Goal: Task Accomplishment & Management: Manage account settings

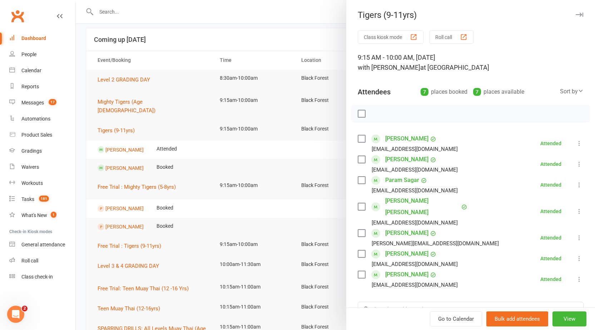
click at [575, 14] on icon "button" at bounding box center [579, 15] width 8 height 4
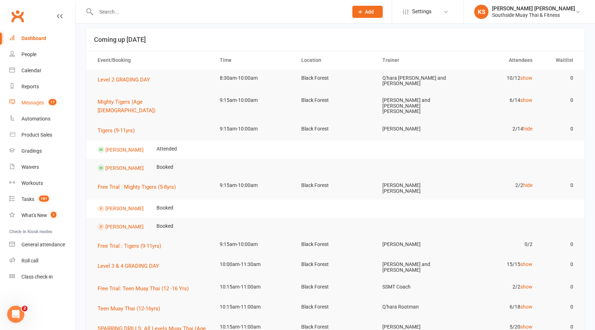
click at [26, 99] on link "Messages 17" at bounding box center [42, 103] width 66 height 16
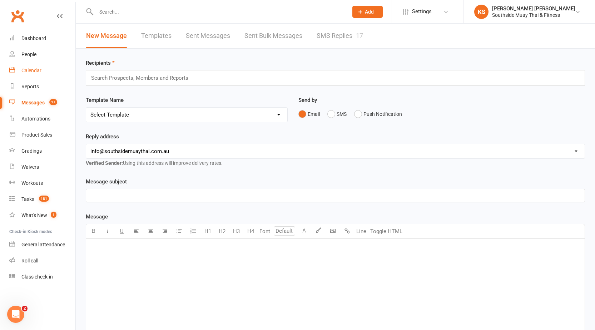
click at [25, 71] on div "Calendar" at bounding box center [31, 71] width 20 height 6
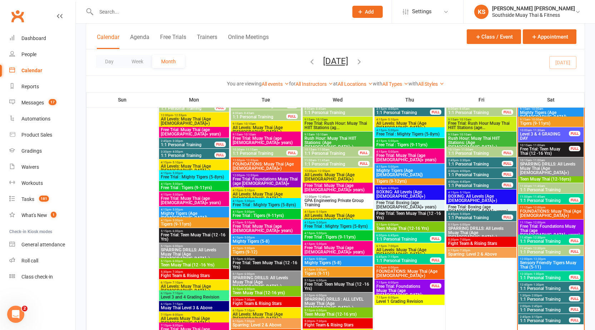
scroll to position [464, 0]
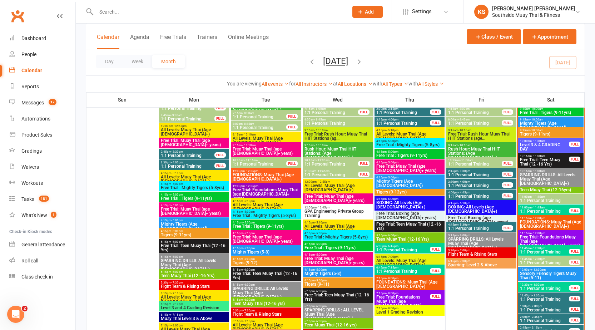
click at [543, 158] on span "Free Trial: Teen Muay Thai (12 -16 Yrs)" at bounding box center [544, 162] width 50 height 9
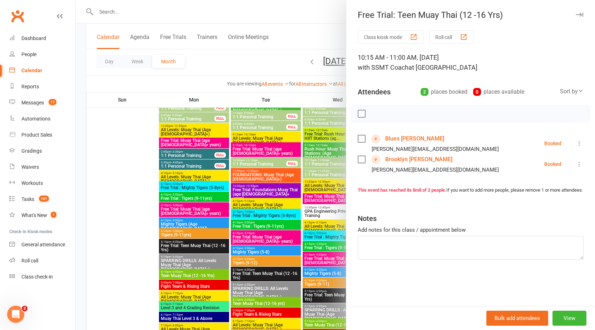
click at [358, 139] on label at bounding box center [361, 138] width 7 height 7
click at [358, 156] on label at bounding box center [361, 159] width 7 height 7
click at [373, 113] on icon "button" at bounding box center [377, 114] width 8 height 8
click at [575, 12] on button "button" at bounding box center [579, 14] width 9 height 9
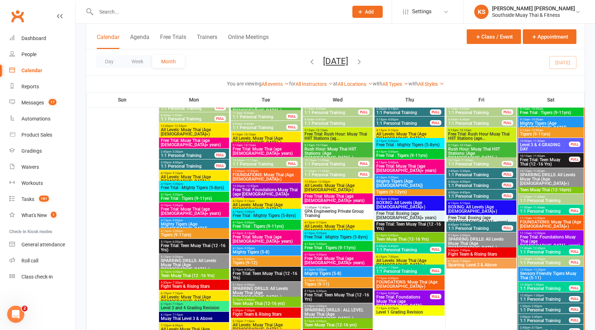
click at [116, 10] on input "text" at bounding box center [218, 12] width 249 height 10
click at [26, 37] on div "Dashboard" at bounding box center [33, 38] width 25 height 6
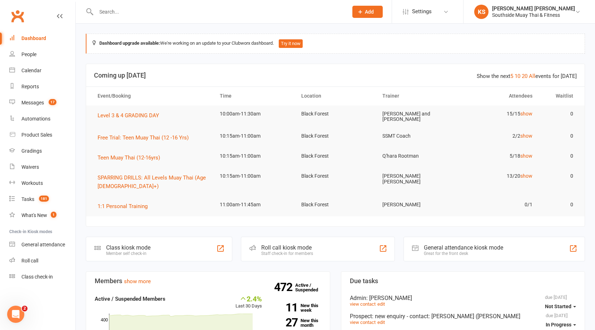
click at [115, 10] on input "text" at bounding box center [218, 12] width 249 height 10
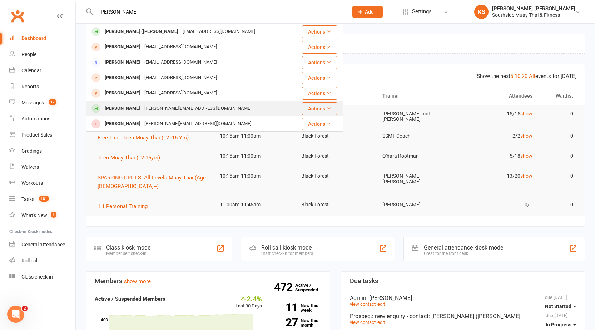
type input "[PERSON_NAME]"
click at [126, 105] on div "[PERSON_NAME]" at bounding box center [123, 108] width 40 height 10
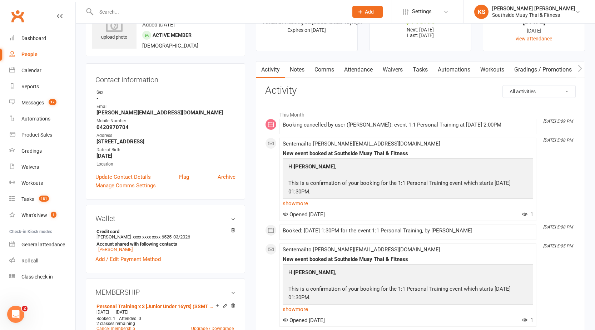
scroll to position [143, 0]
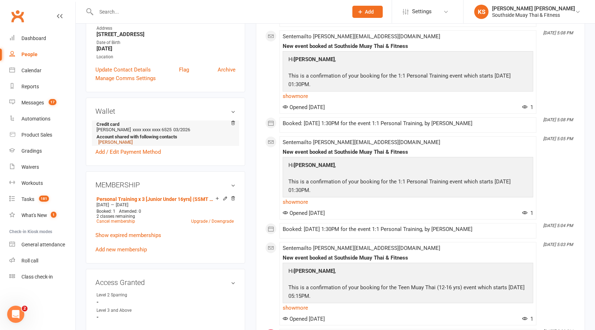
click at [103, 142] on link "[PERSON_NAME]" at bounding box center [115, 141] width 34 height 5
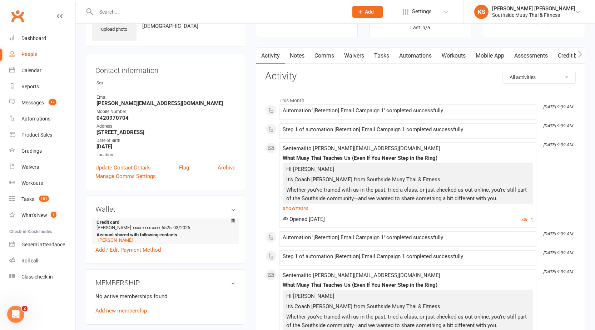
scroll to position [107, 0]
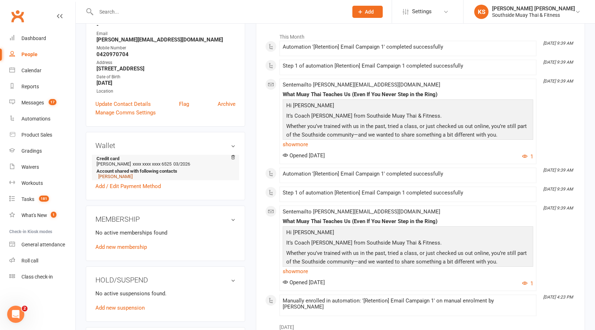
click at [122, 176] on link "[PERSON_NAME]" at bounding box center [115, 176] width 34 height 5
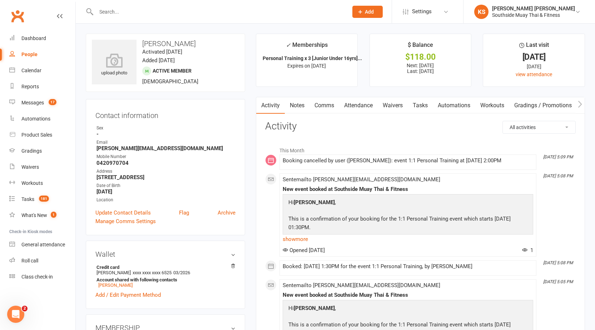
click at [367, 101] on link "Attendance" at bounding box center [358, 105] width 39 height 16
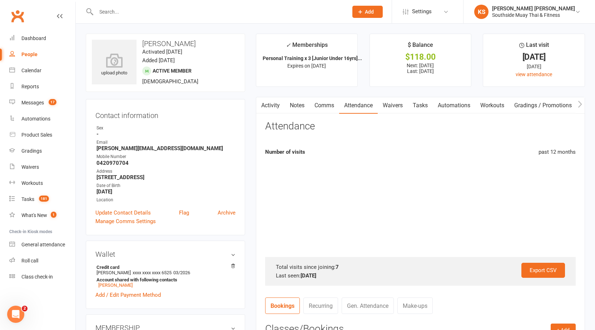
click at [318, 101] on link "Comms" at bounding box center [324, 105] width 30 height 16
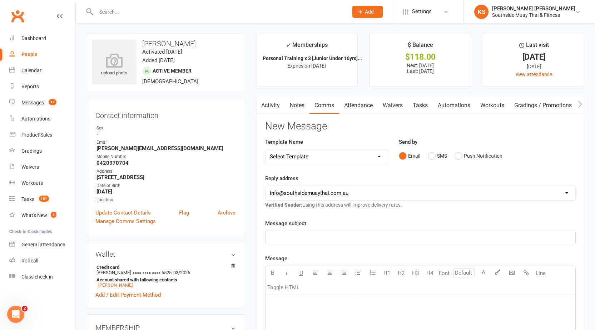
click at [265, 101] on button "button" at bounding box center [260, 105] width 9 height 16
click at [264, 102] on button "button" at bounding box center [260, 105] width 9 height 16
click at [290, 102] on link "Notes" at bounding box center [297, 105] width 25 height 16
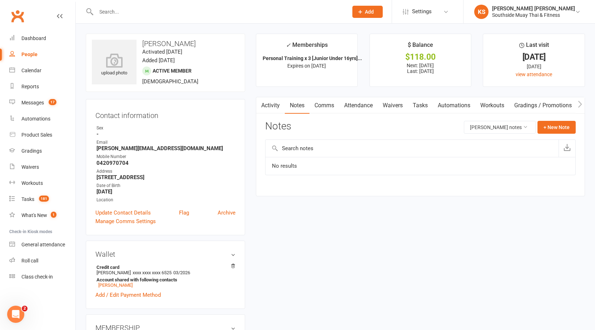
click at [264, 102] on button "button" at bounding box center [260, 105] width 9 height 16
click at [270, 103] on link "Activity" at bounding box center [270, 105] width 29 height 16
